Goal: Navigation & Orientation: Understand site structure

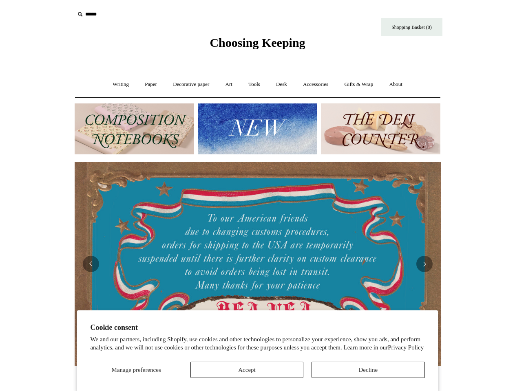
click at [258, 196] on img at bounding box center [258, 264] width 366 height 204
click at [136, 370] on span "Manage preferences" at bounding box center [136, 370] width 49 height 7
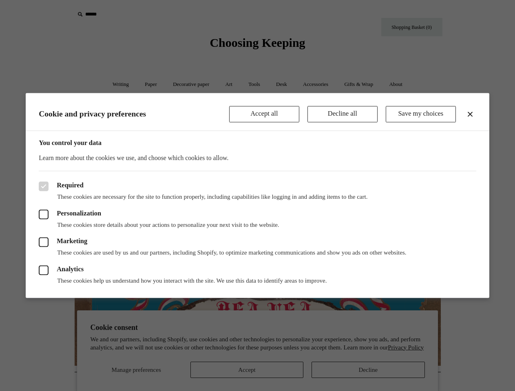
click at [247, 370] on div at bounding box center [257, 195] width 515 height 391
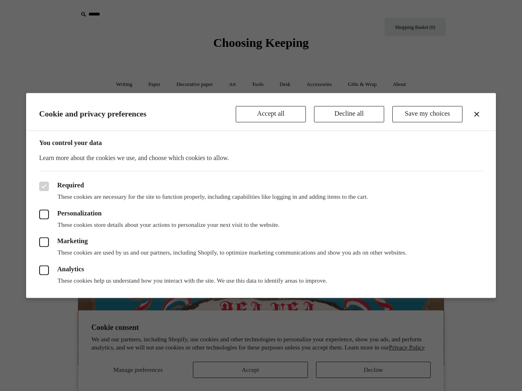
click at [368, 370] on div at bounding box center [261, 195] width 522 height 391
click at [125, 14] on div at bounding box center [261, 195] width 522 height 391
click at [257, 129] on header "Cookie and privacy preferences Accept all Decline all Save my choices" at bounding box center [261, 112] width 470 height 38
click at [258, 264] on div "Analytics These cookies help us understand how you interact with the site. We u…" at bounding box center [260, 271] width 443 height 28
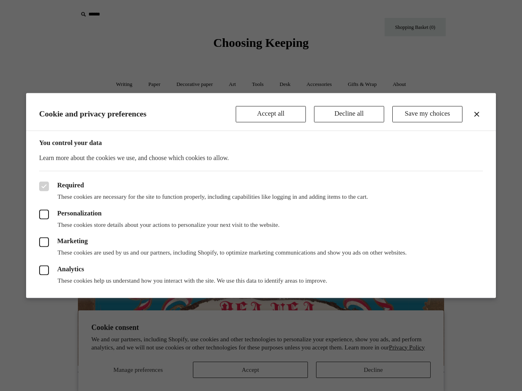
click at [258, 264] on div "Analytics These cookies help us understand how you interact with the site. We u…" at bounding box center [260, 271] width 443 height 28
click at [478, 277] on div "Analytics These cookies help us understand how you interact with the site. We u…" at bounding box center [260, 271] width 443 height 28
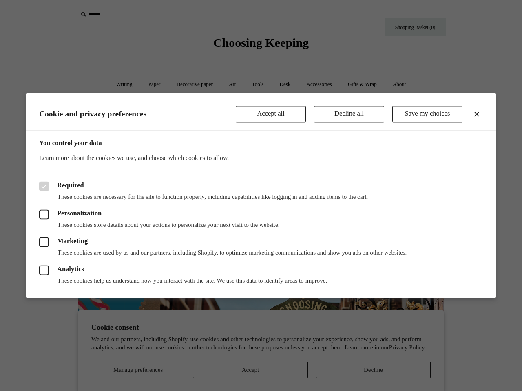
scroll to position [0, 366]
